Goal: Task Accomplishment & Management: Use online tool/utility

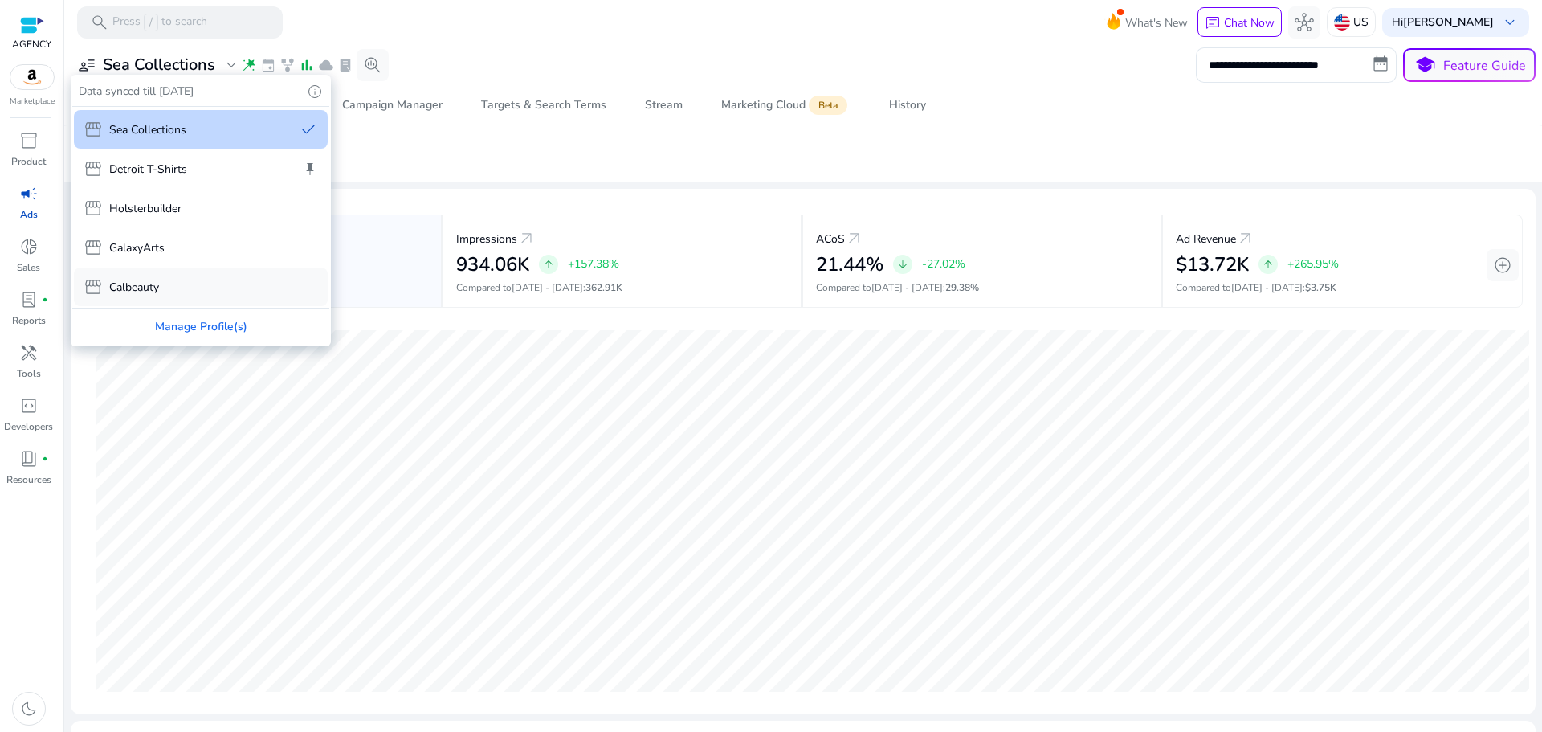
click at [161, 283] on div "storefront Calbeauty" at bounding box center [201, 286] width 254 height 39
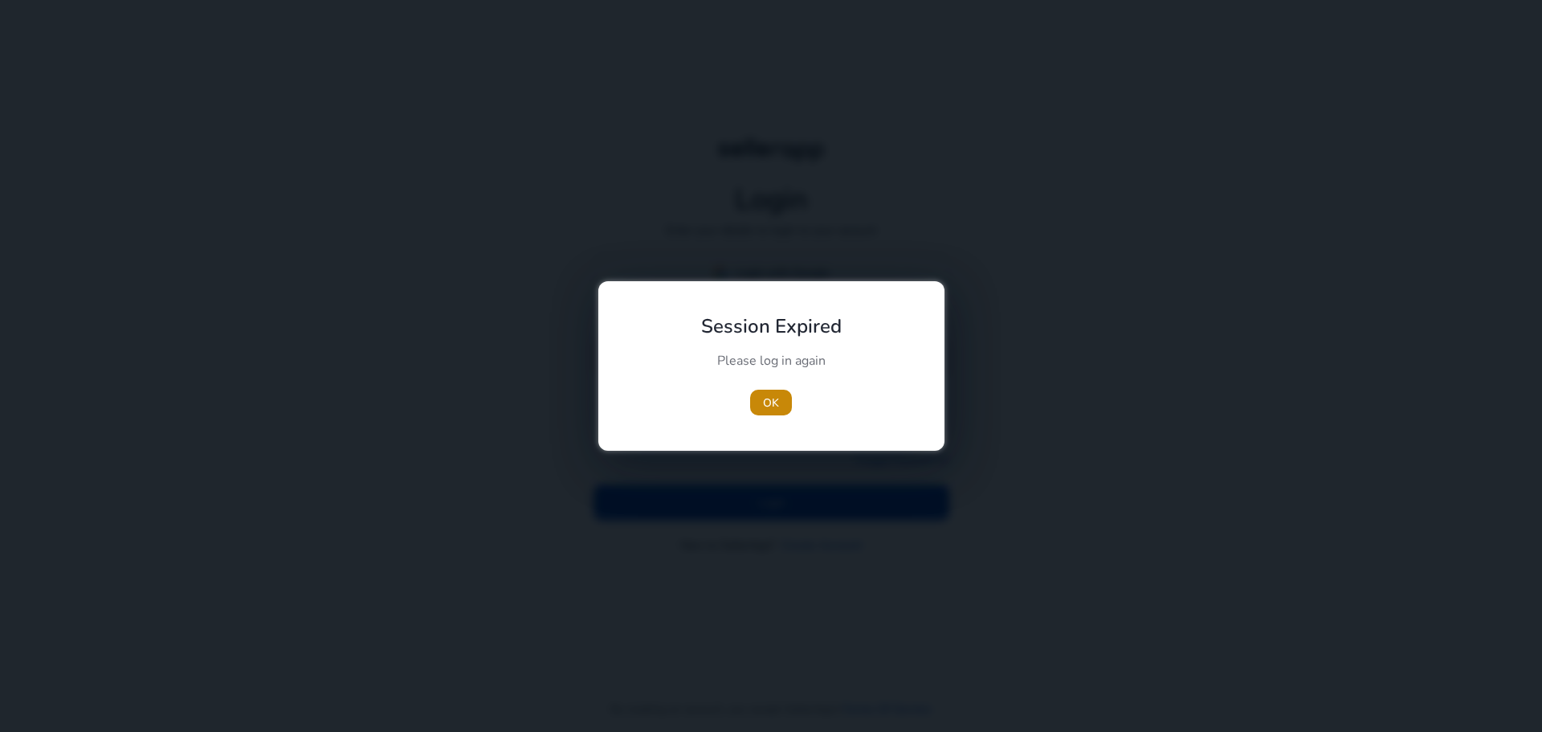
type input "**********"
click at [782, 393] on span "button" at bounding box center [771, 402] width 42 height 39
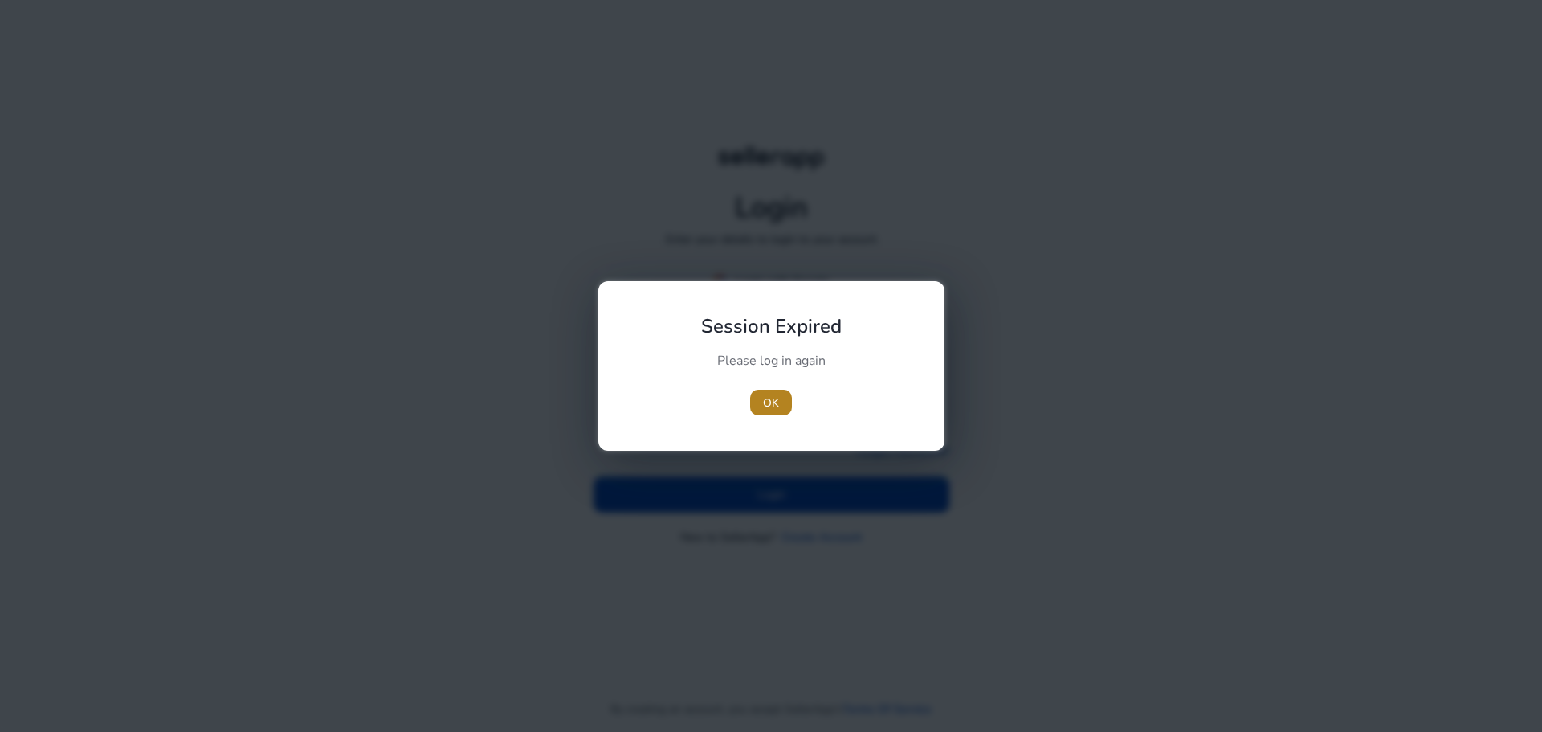
click at [782, 394] on span "button" at bounding box center [771, 402] width 42 height 39
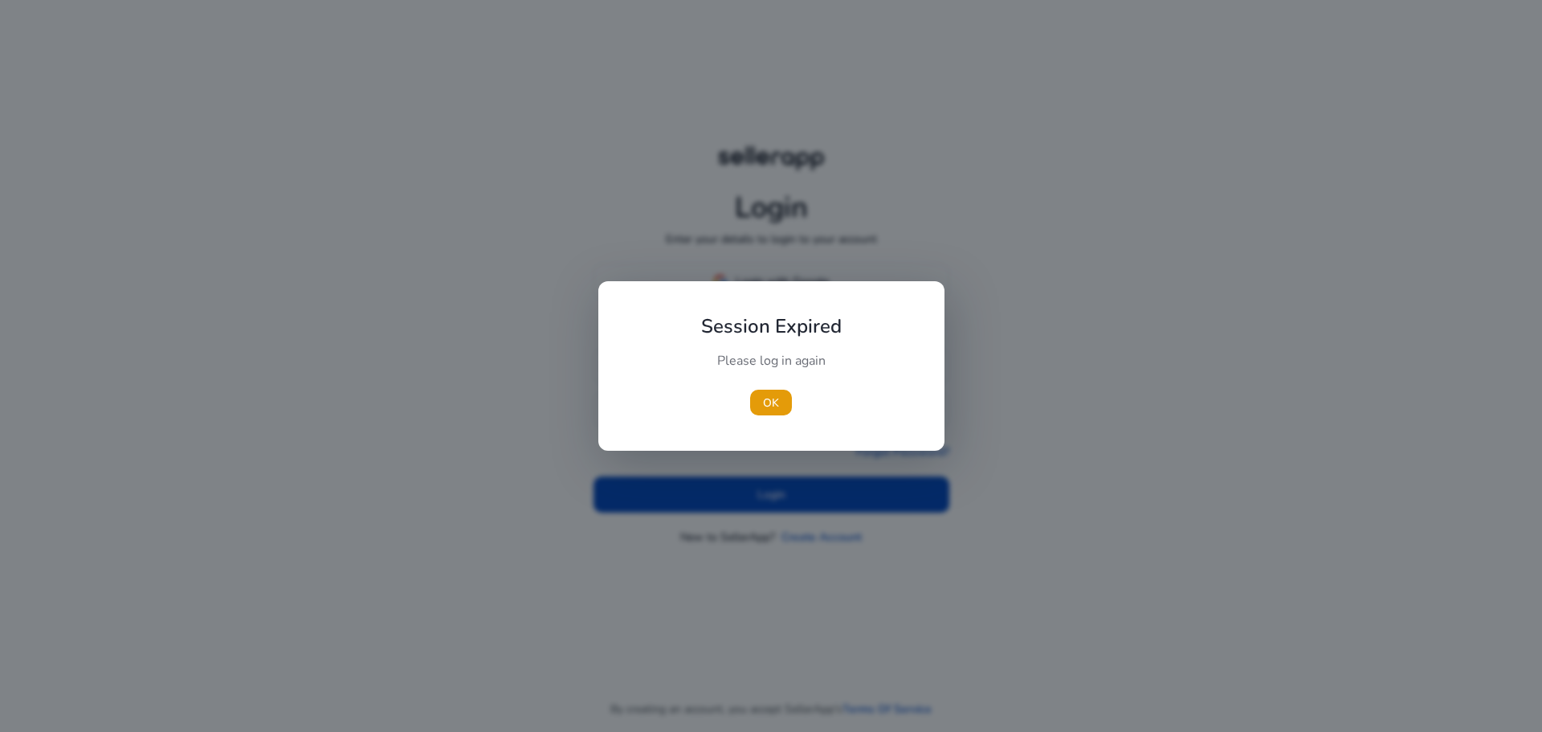
click at [782, 394] on span "button" at bounding box center [771, 402] width 42 height 39
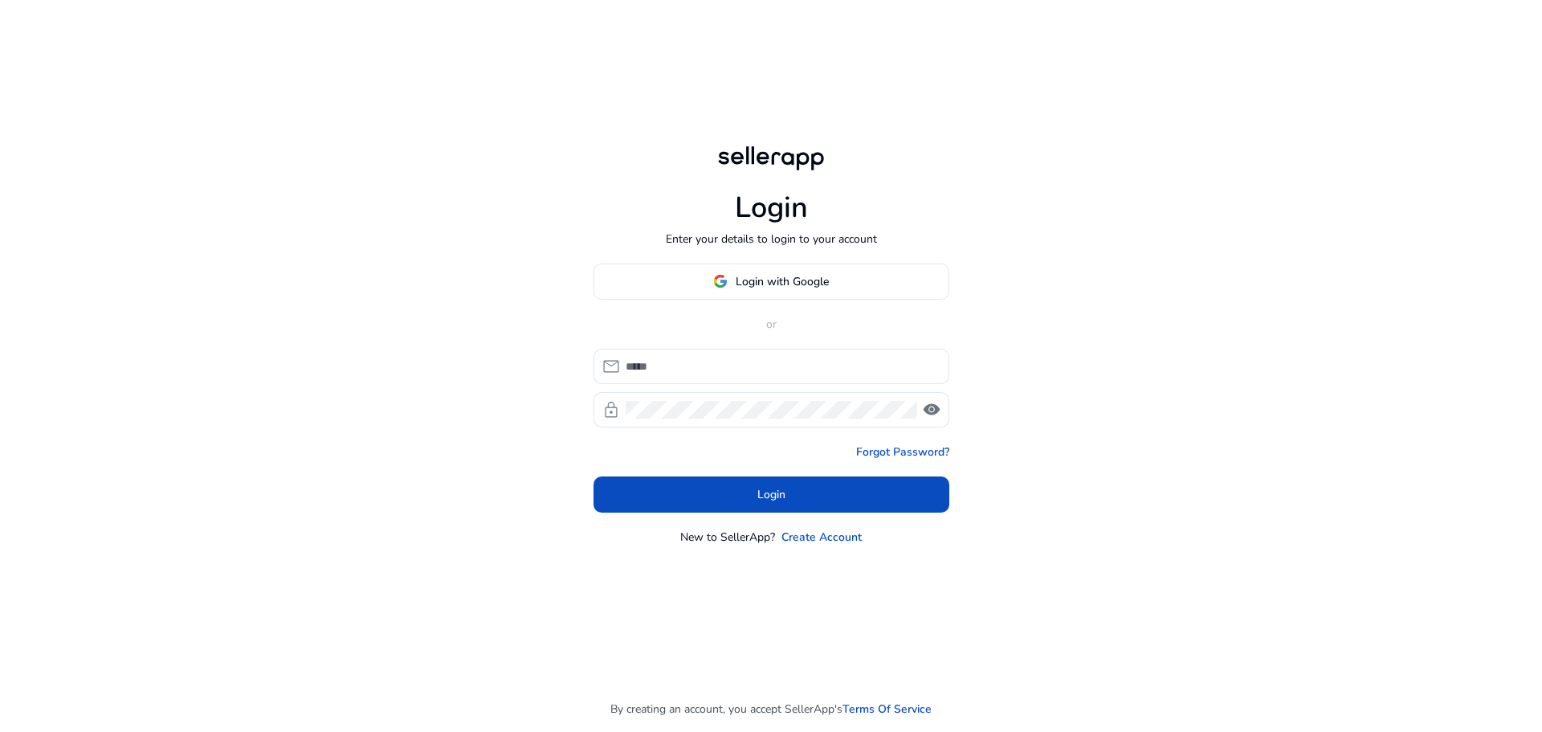
click at [782, 394] on div at bounding box center [772, 409] width 292 height 35
type input "**********"
click at [761, 473] on form "**********" at bounding box center [772, 431] width 356 height 164
click at [761, 486] on span "Login" at bounding box center [771, 494] width 28 height 17
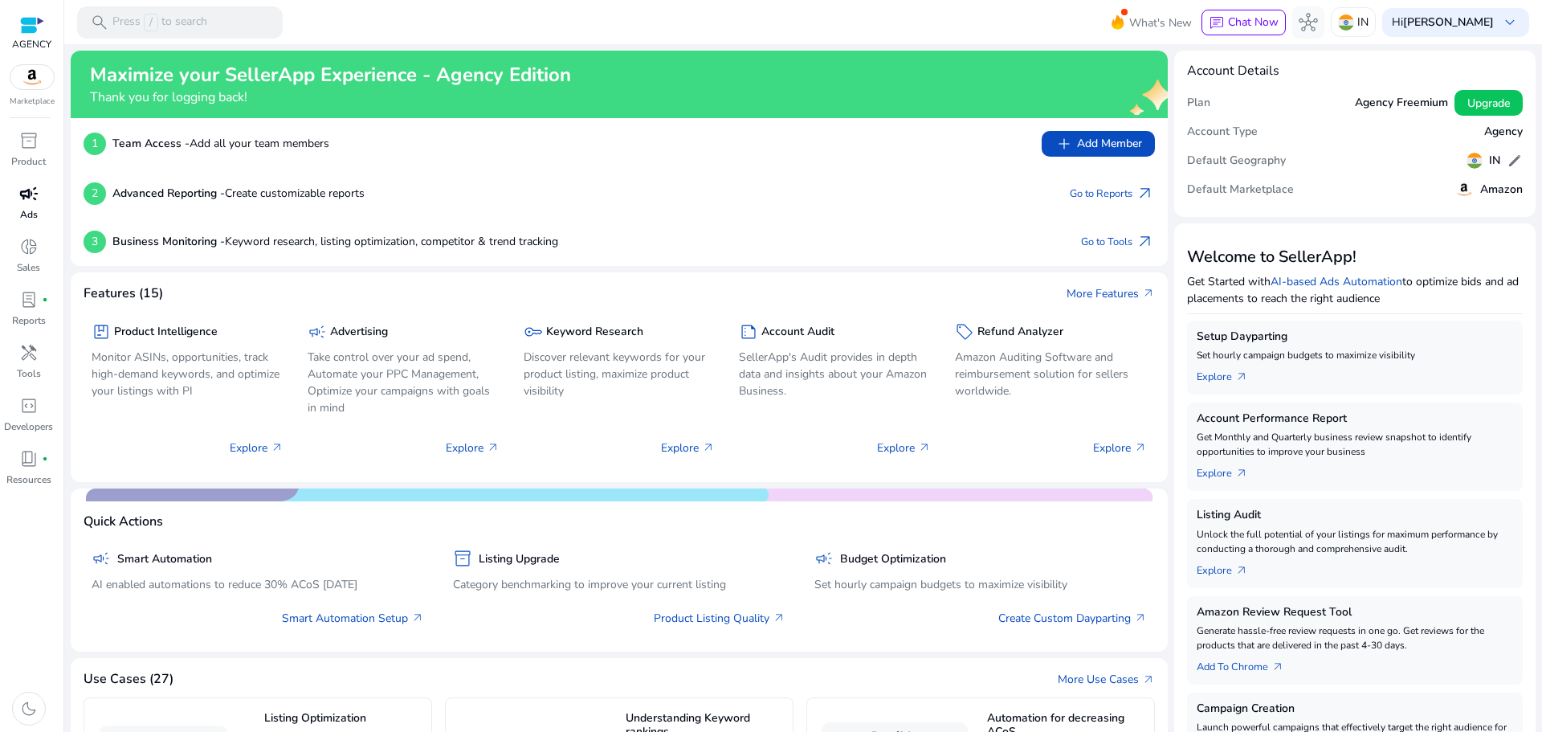
click at [29, 211] on p "Ads" at bounding box center [29, 214] width 18 height 14
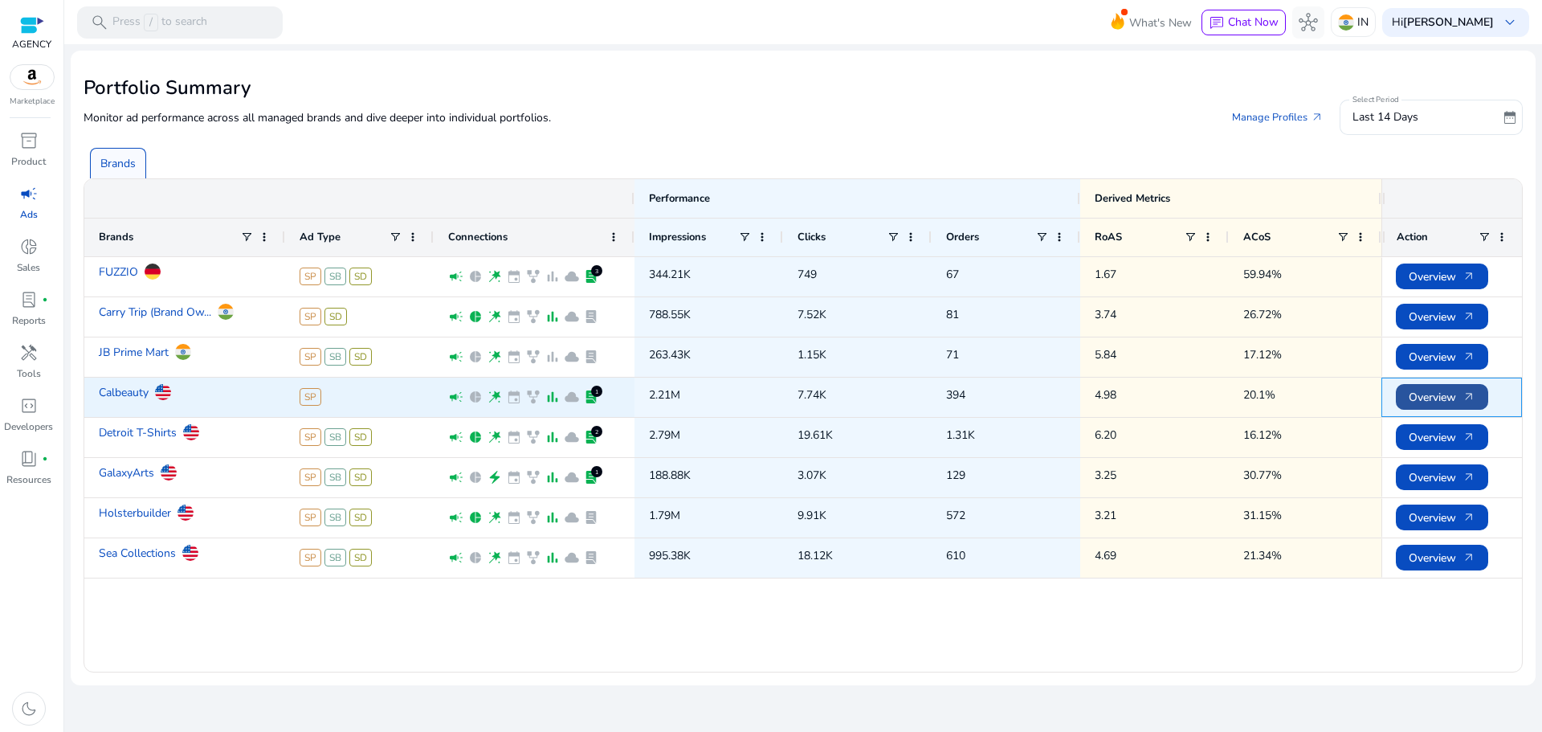
click at [1442, 394] on span "Overview arrow_outward" at bounding box center [1442, 397] width 67 height 33
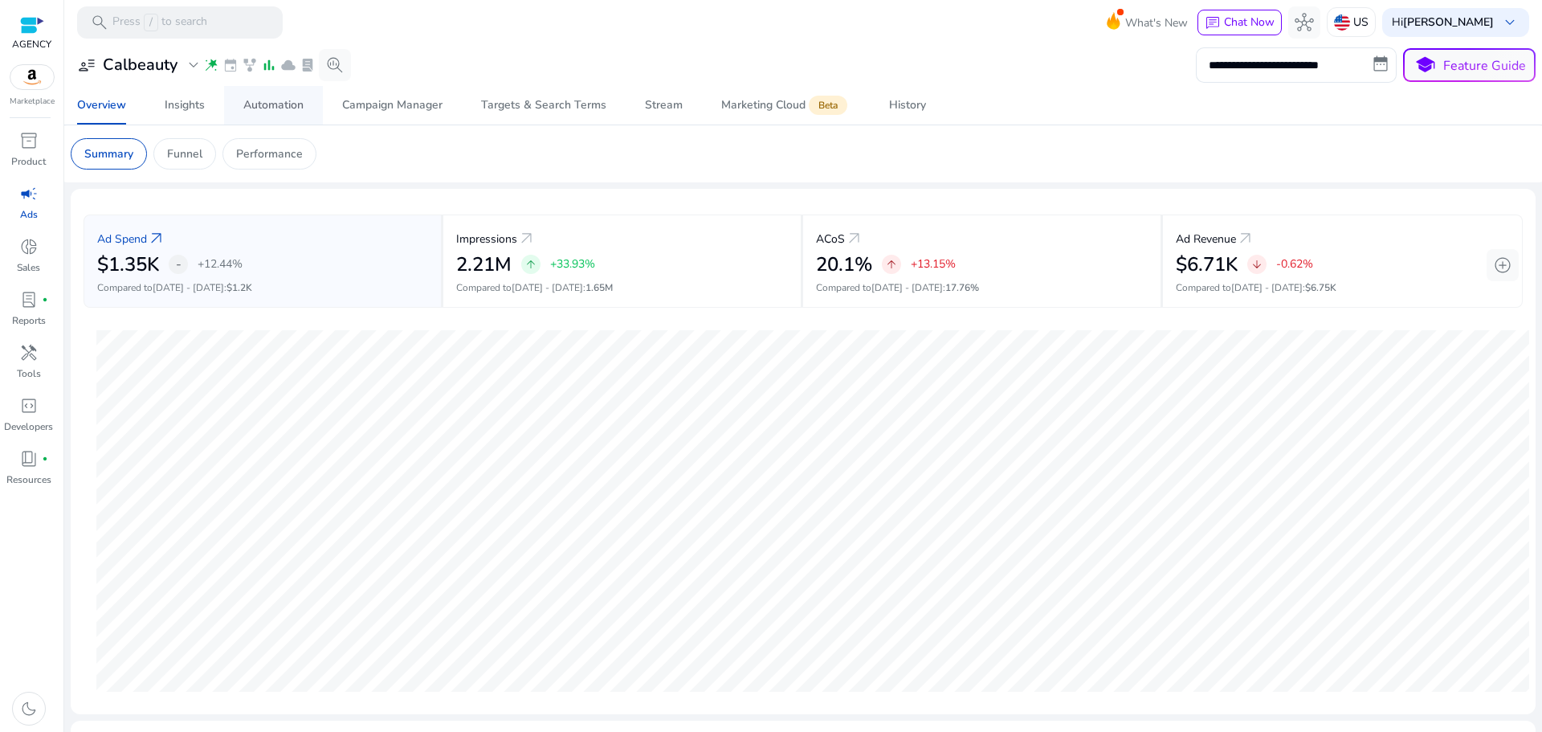
click at [280, 103] on div "Automation" at bounding box center [273, 105] width 60 height 11
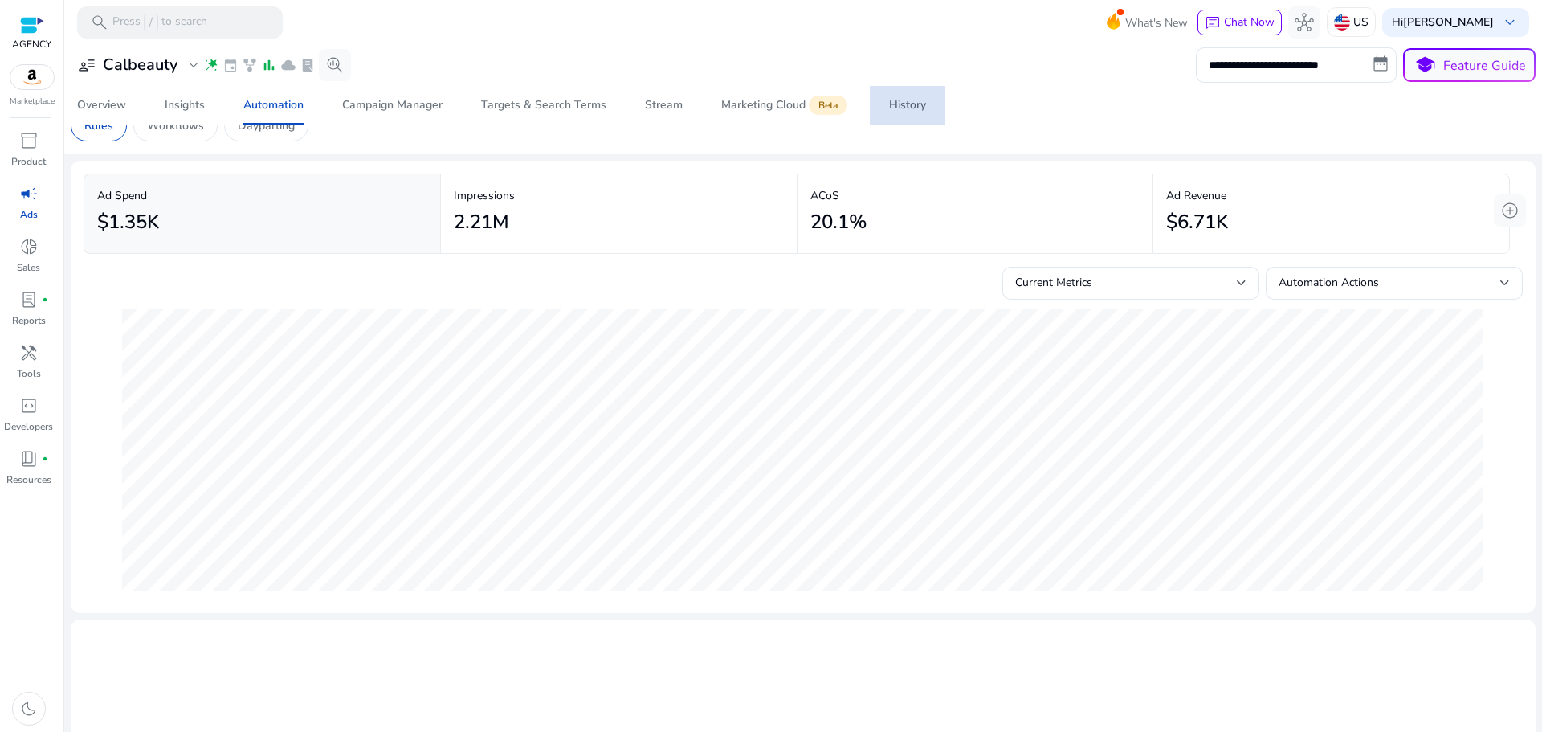
click at [925, 101] on link "History" at bounding box center [908, 105] width 76 height 39
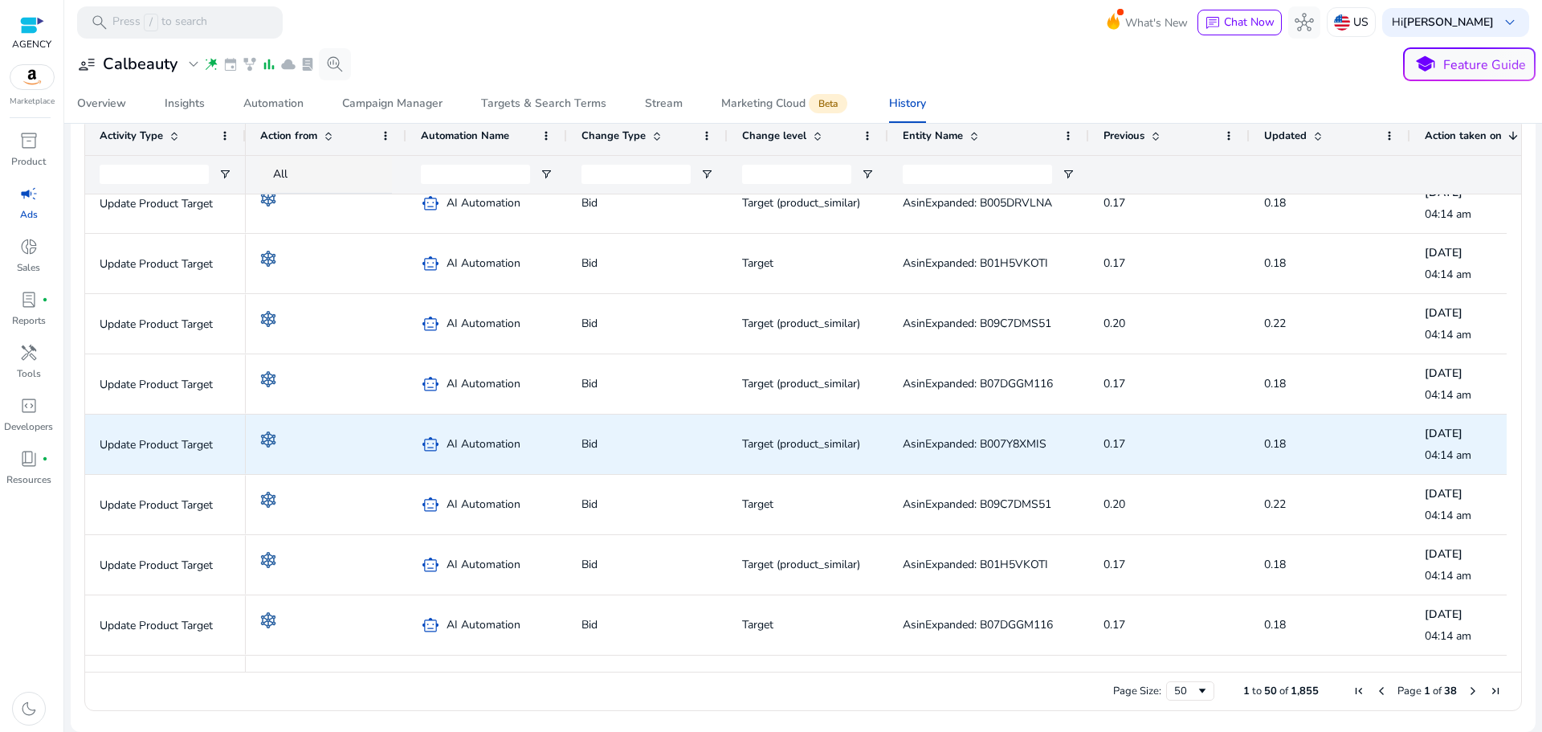
scroll to position [1200, 0]
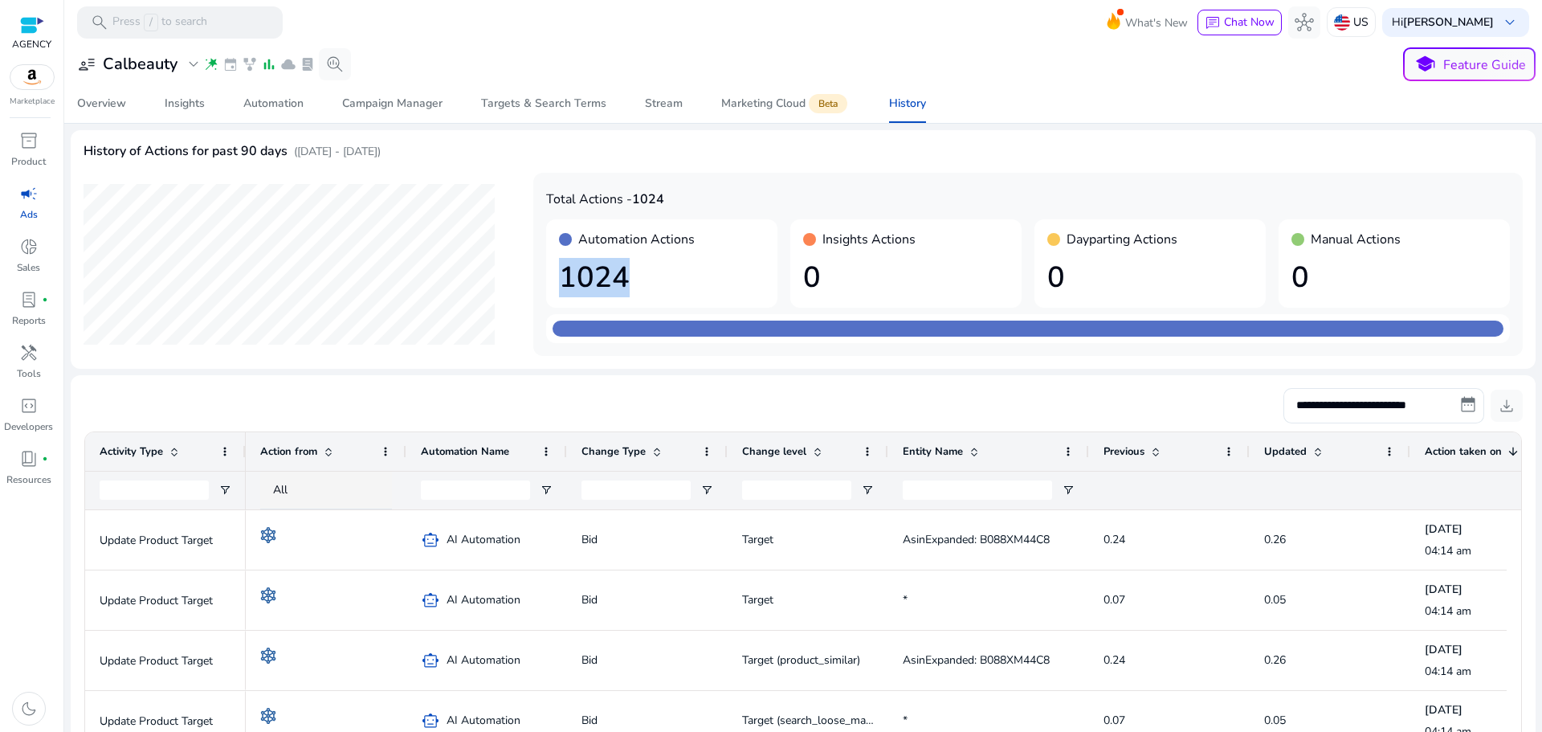
drag, startPoint x: 541, startPoint y: 278, endPoint x: 669, endPoint y: 273, distance: 128.6
click at [669, 273] on div "Total Actions - 1024 Automation Actions 1024 Insights Actions 0 Dayparting Acti…" at bounding box center [1028, 264] width 990 height 183
click at [669, 272] on h1 "1024" at bounding box center [662, 277] width 206 height 35
